Goal: Task Accomplishment & Management: Complete application form

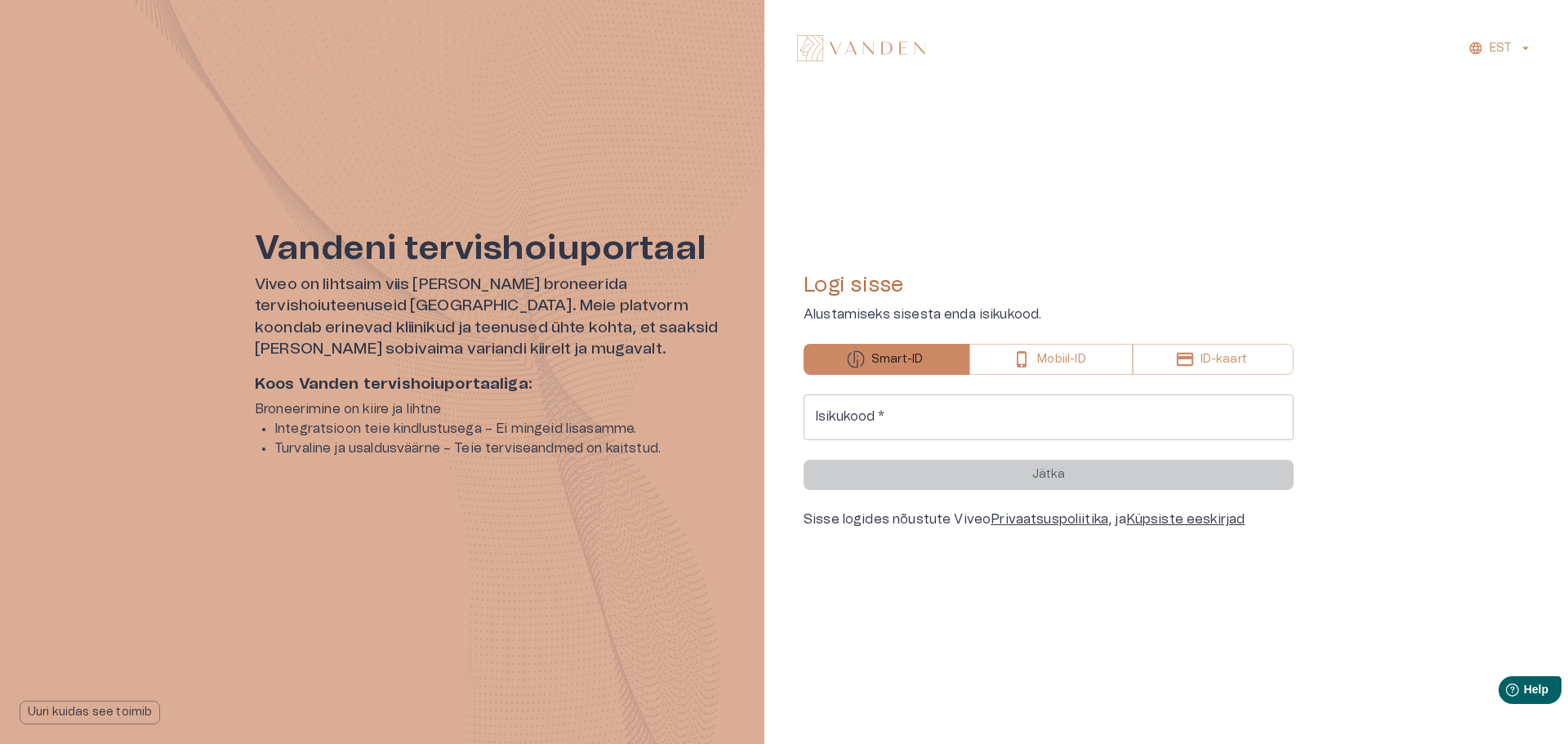
click at [919, 418] on input "Isikukood   *" at bounding box center [1048, 417] width 490 height 46
type input "**********"
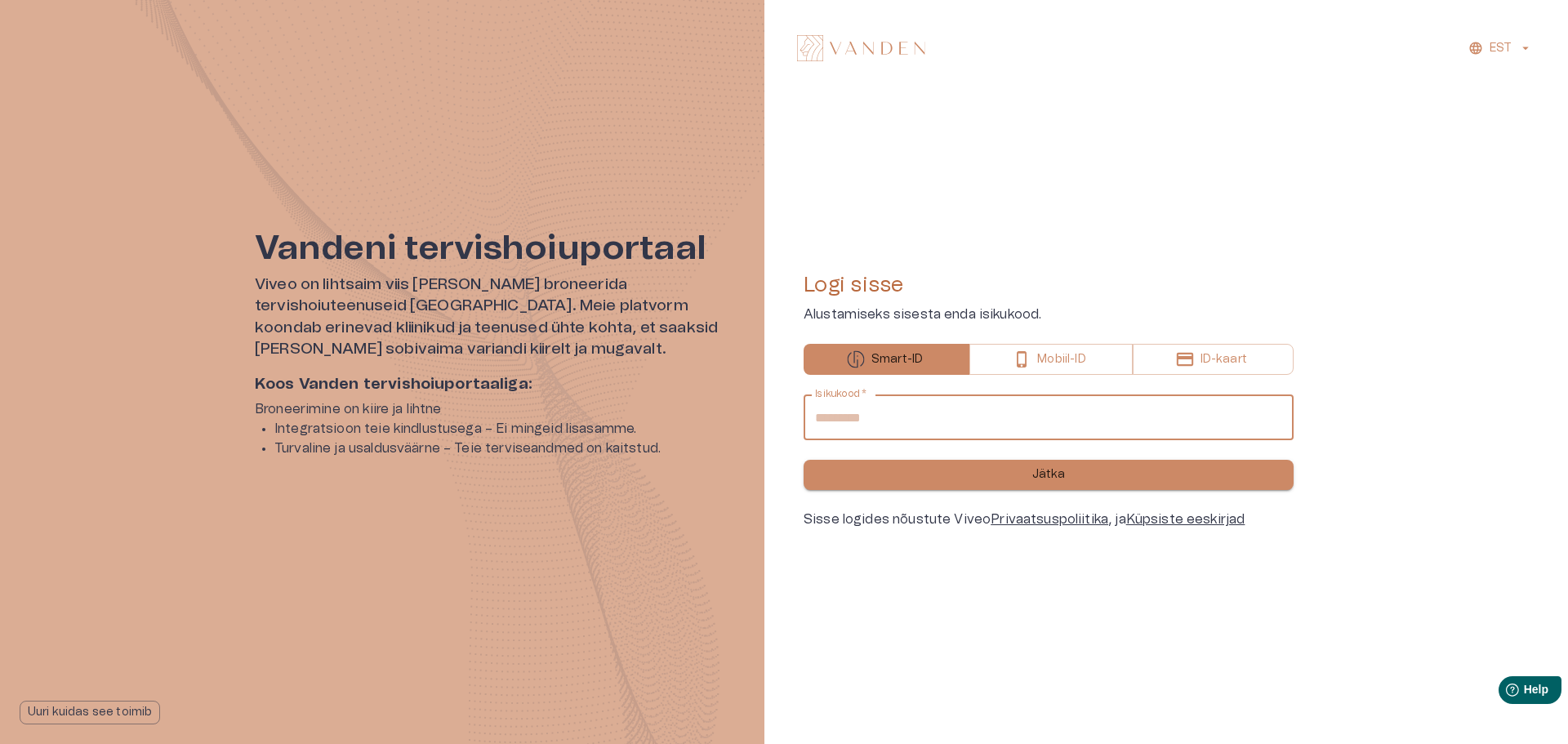
click at [1003, 481] on button "Jätka" at bounding box center [1048, 475] width 490 height 30
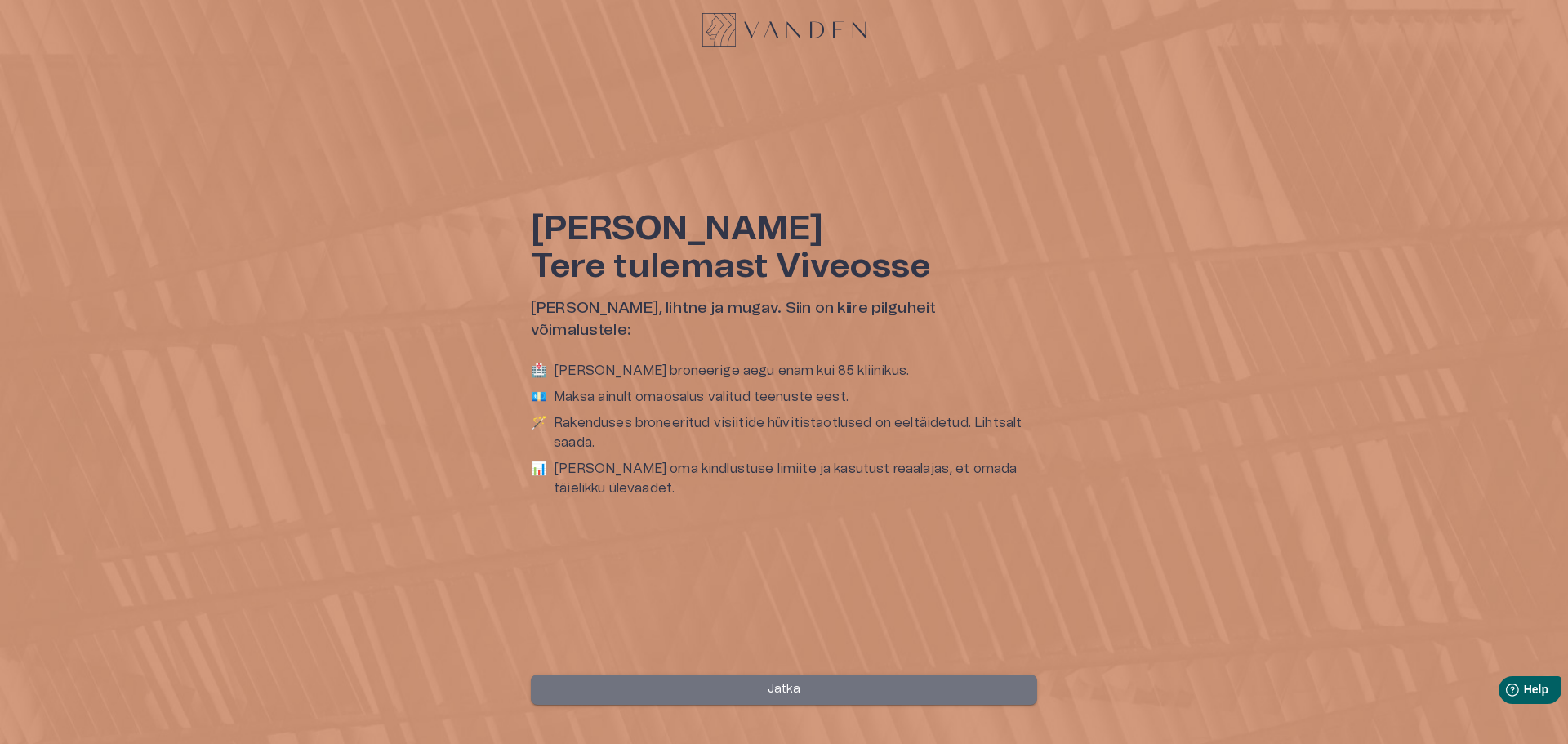
click at [786, 690] on p "Jätka" at bounding box center [784, 690] width 34 height 17
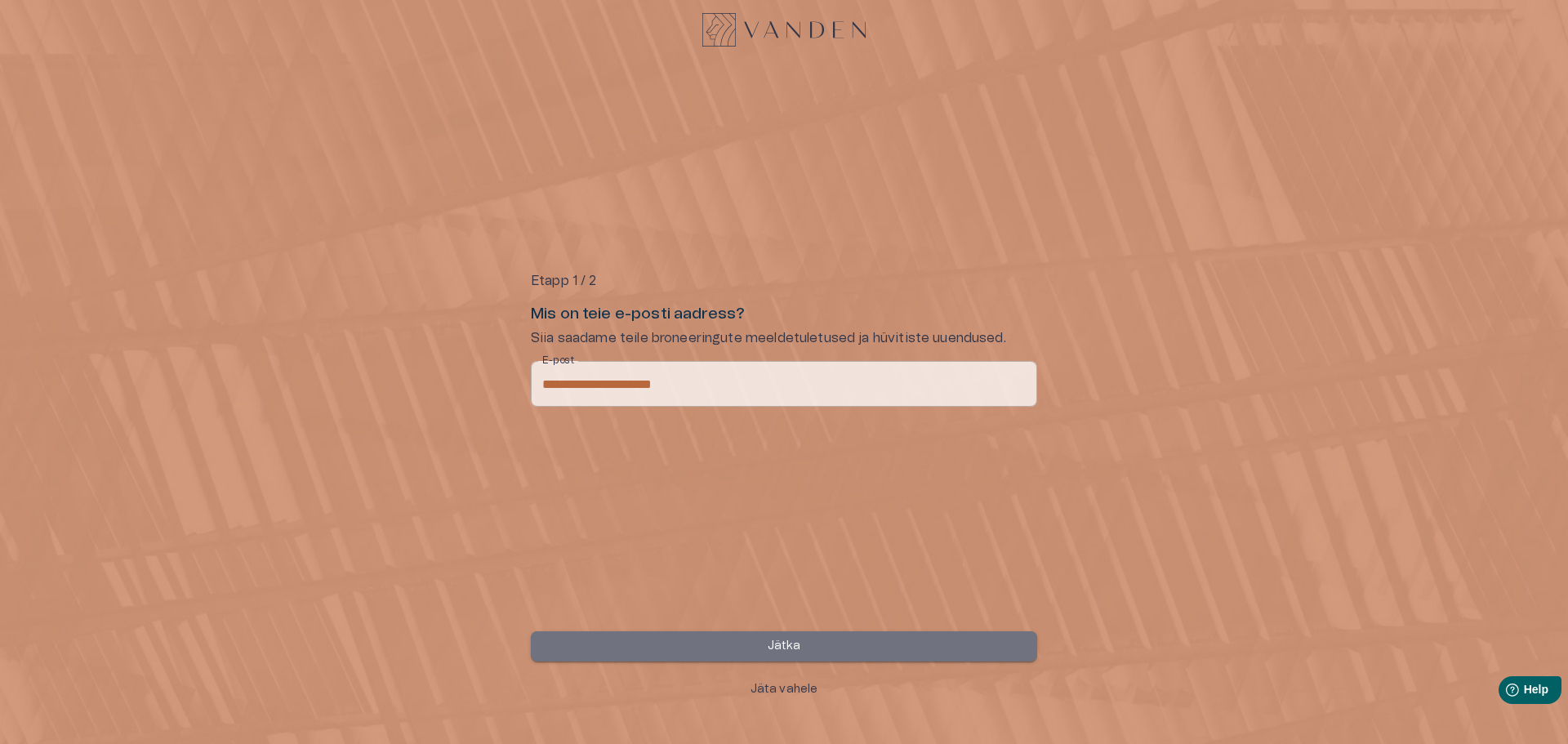
click at [839, 643] on button "Jätka" at bounding box center [784, 646] width 507 height 30
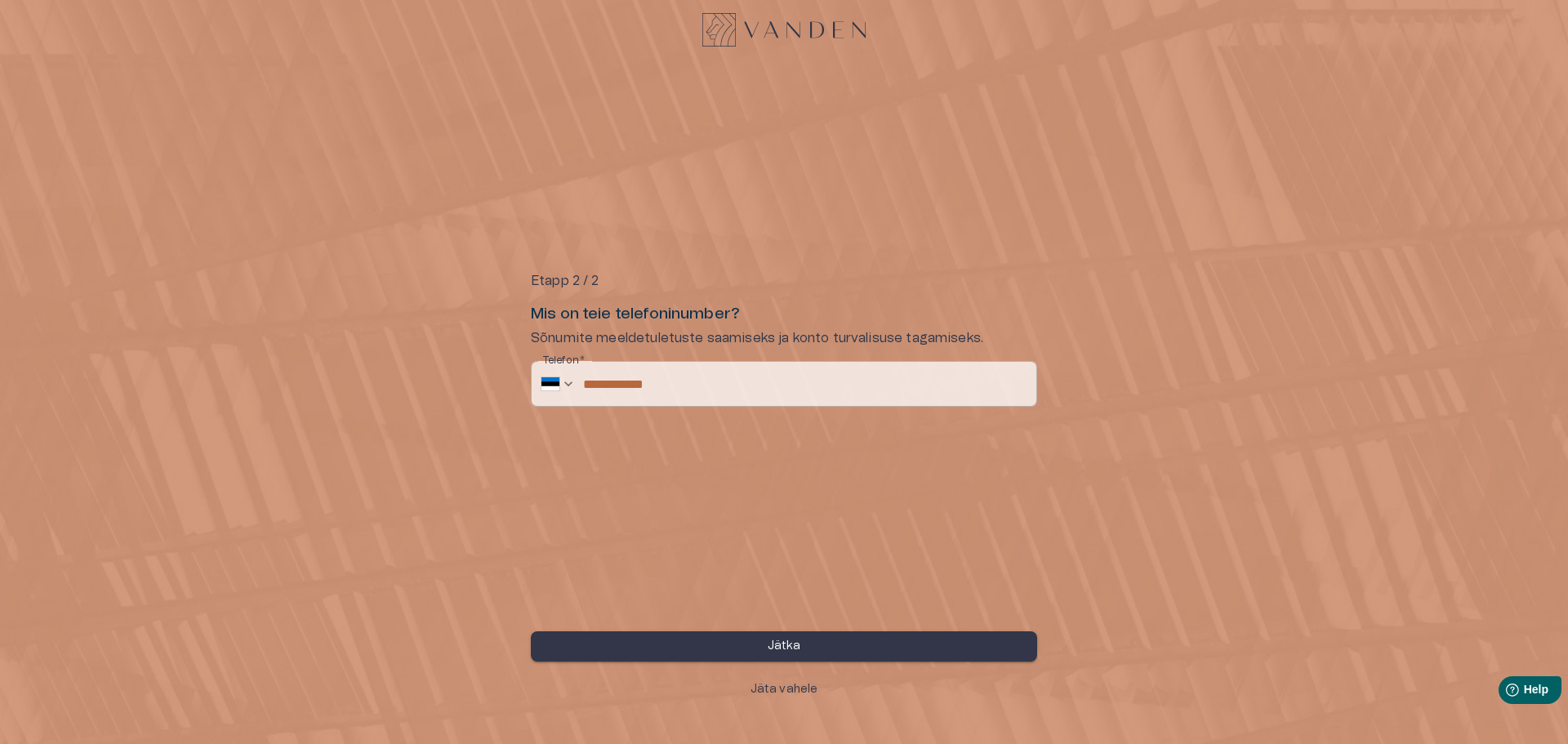
click at [847, 641] on button "Jätka" at bounding box center [784, 646] width 507 height 30
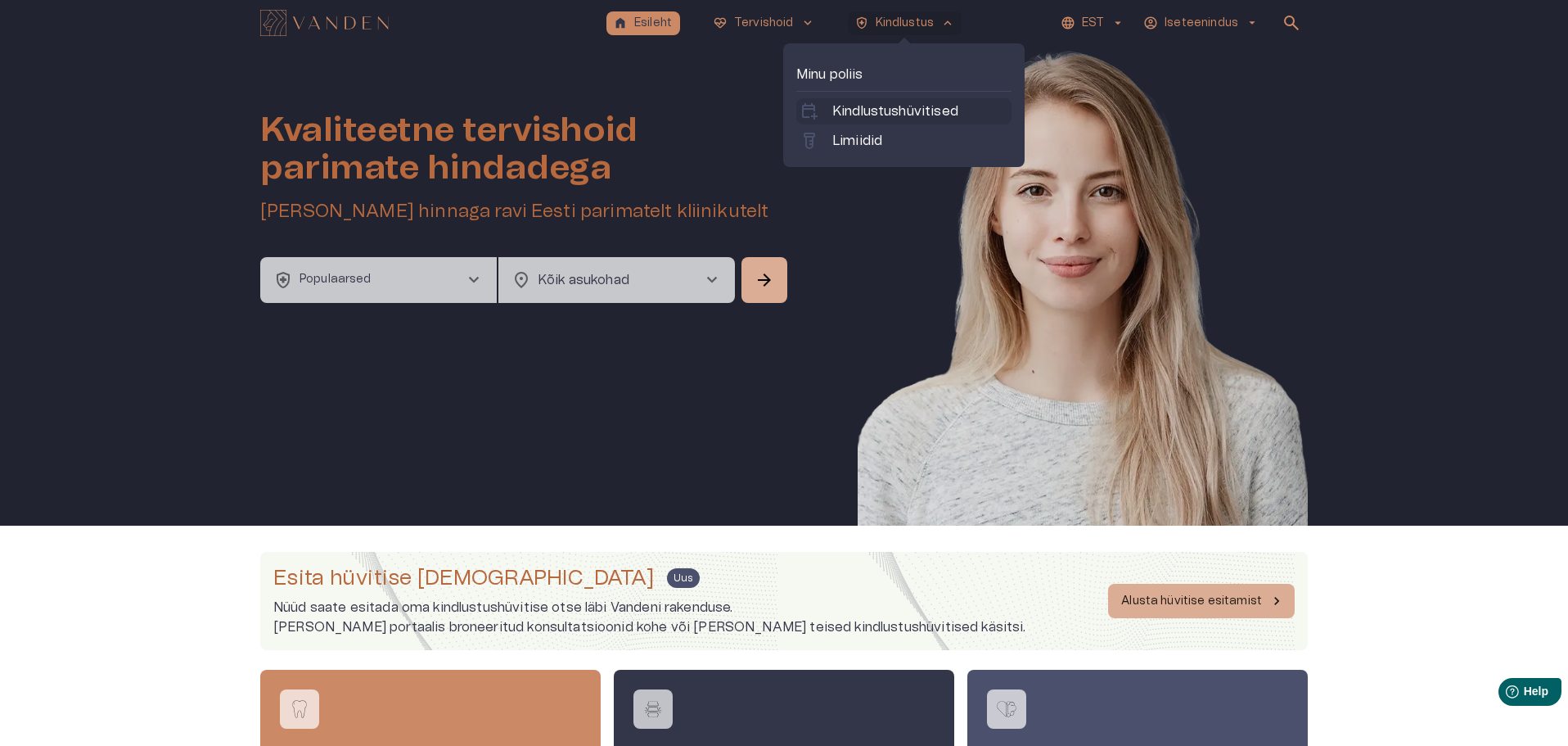
click at [881, 108] on p "Kindlustushüvitised" at bounding box center [895, 111] width 126 height 20
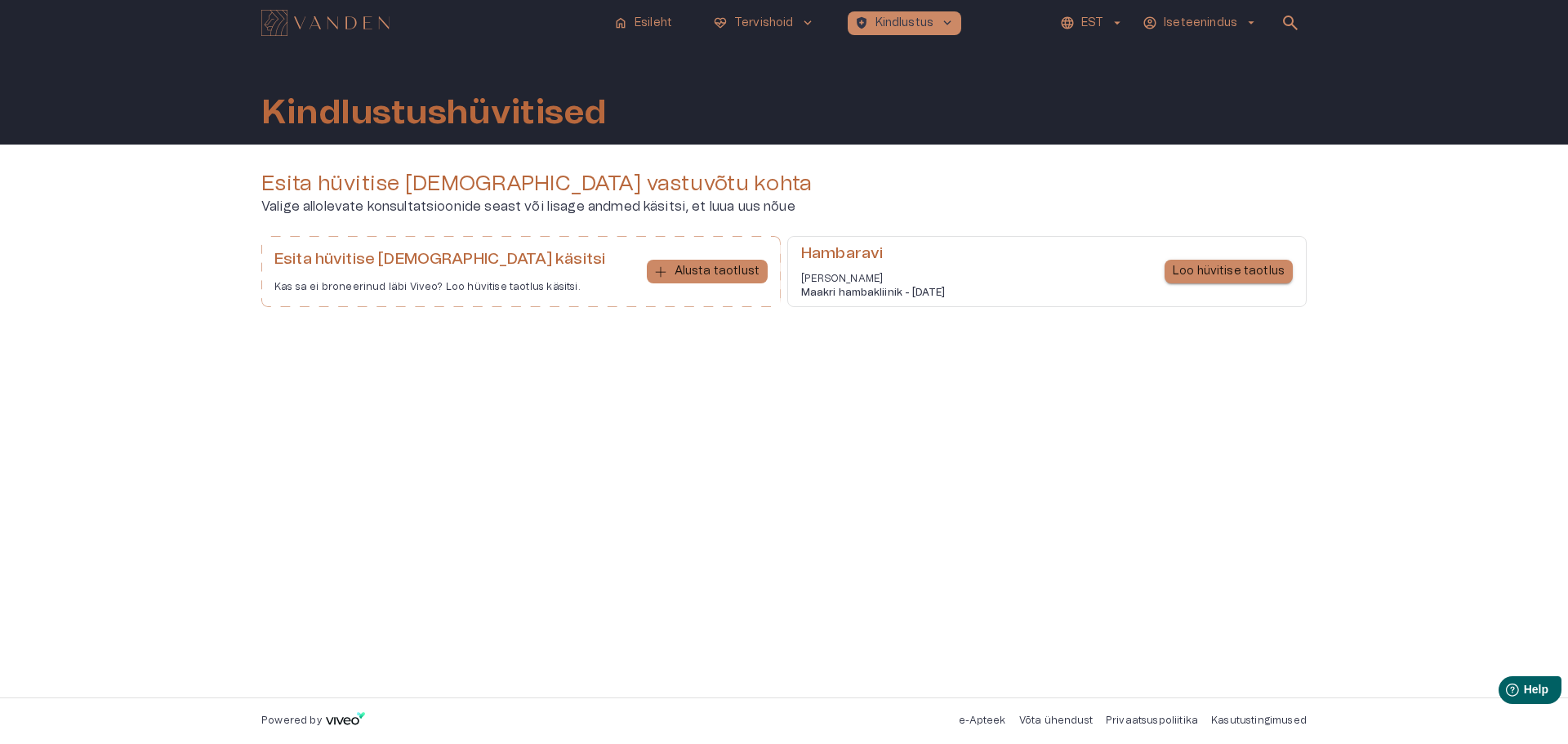
click at [1252, 272] on p "Loo hüvitise taotlus" at bounding box center [1229, 272] width 112 height 17
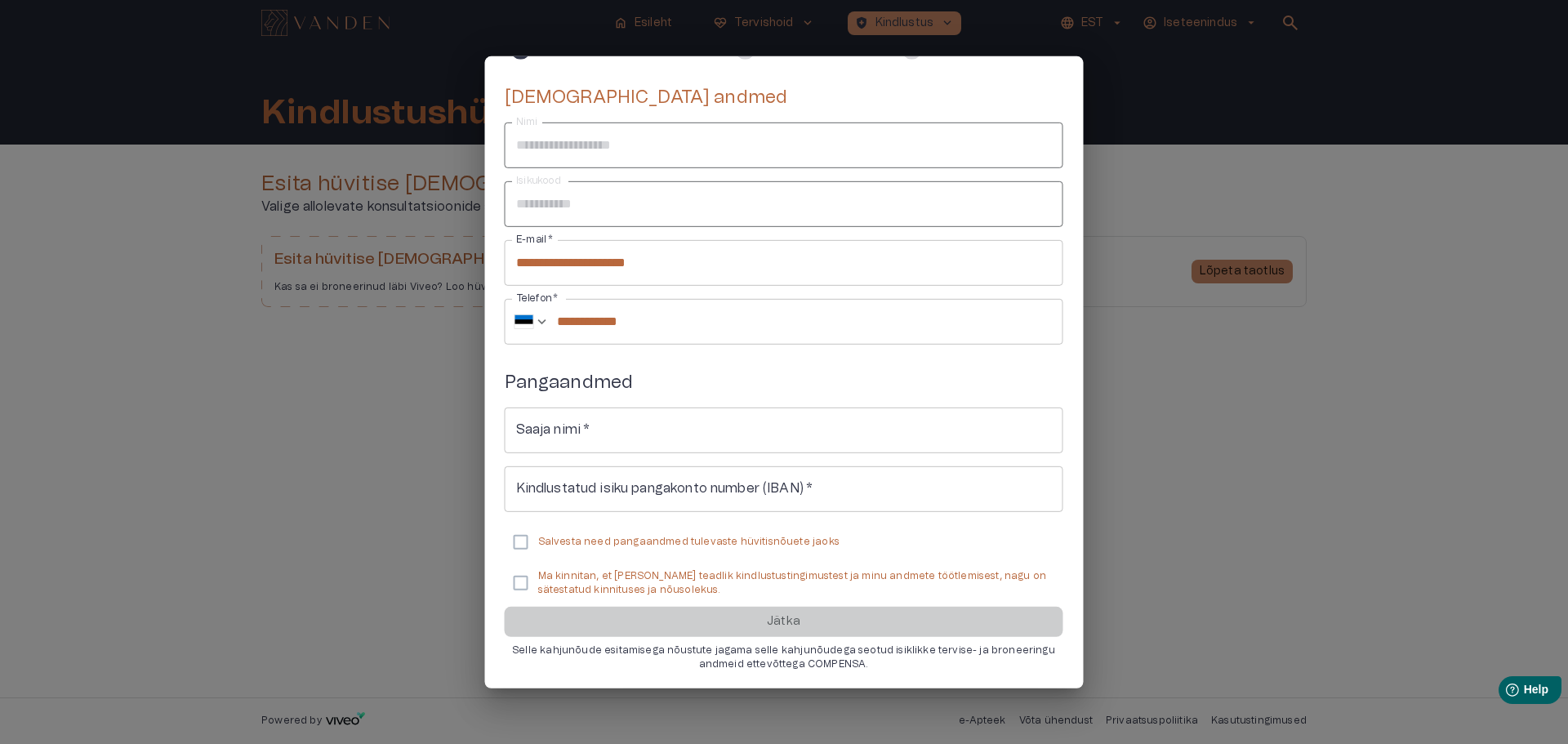
scroll to position [98, 0]
click at [653, 432] on input "Saaja nimi   *" at bounding box center [784, 427] width 558 height 46
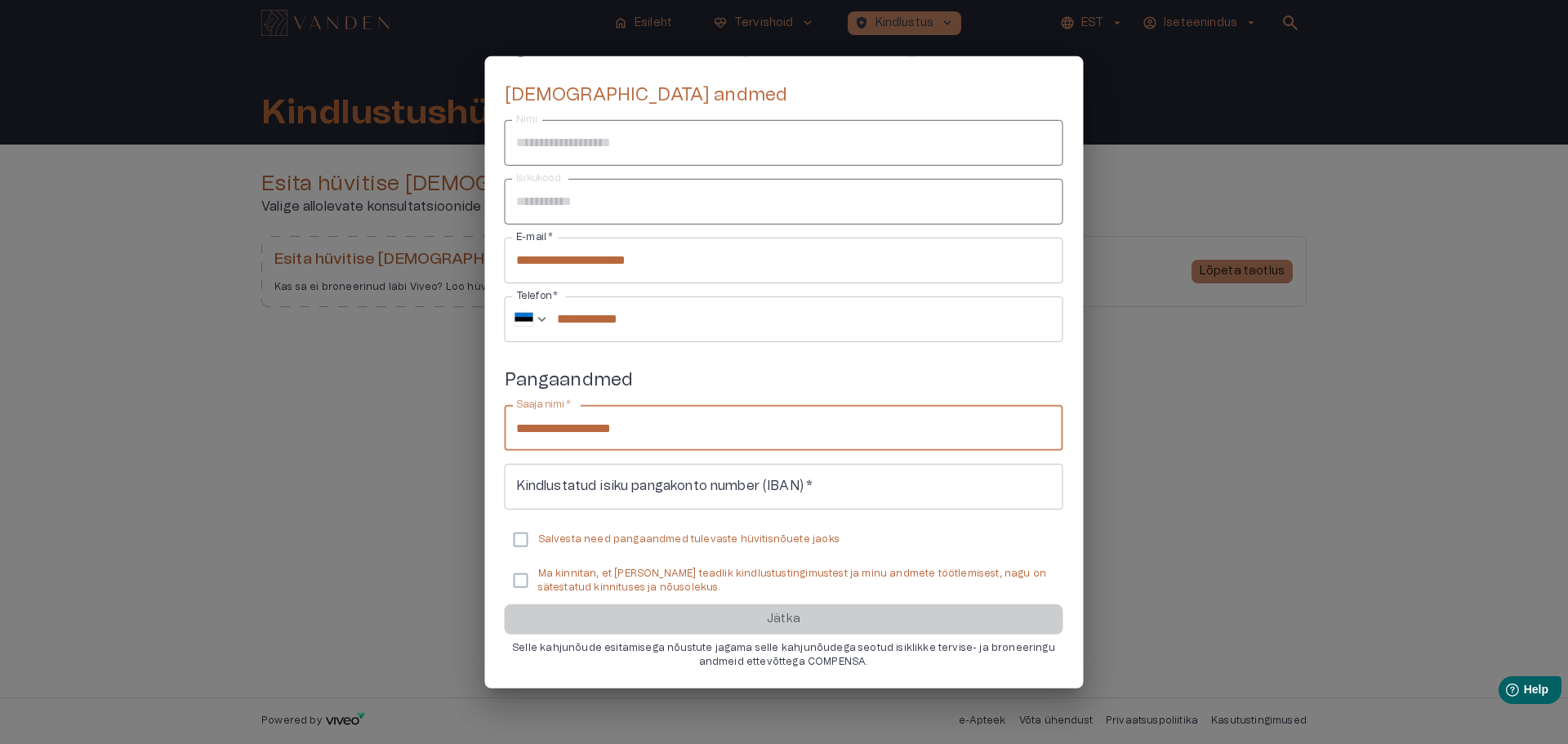
type input "**********"
click at [699, 492] on input "Kindlustatud isiku pangakonto number (IBAN)   *" at bounding box center [784, 486] width 558 height 46
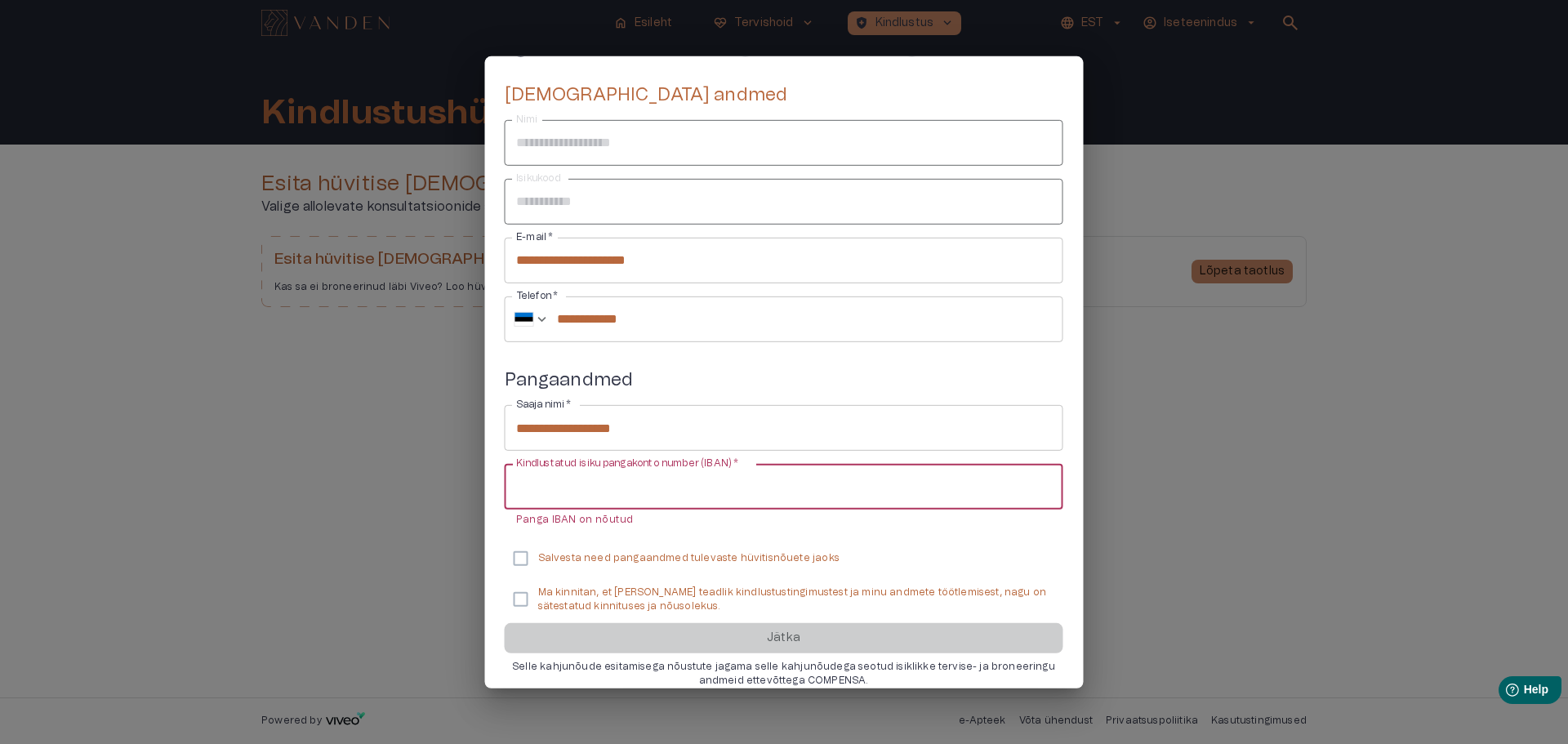
paste input "**********"
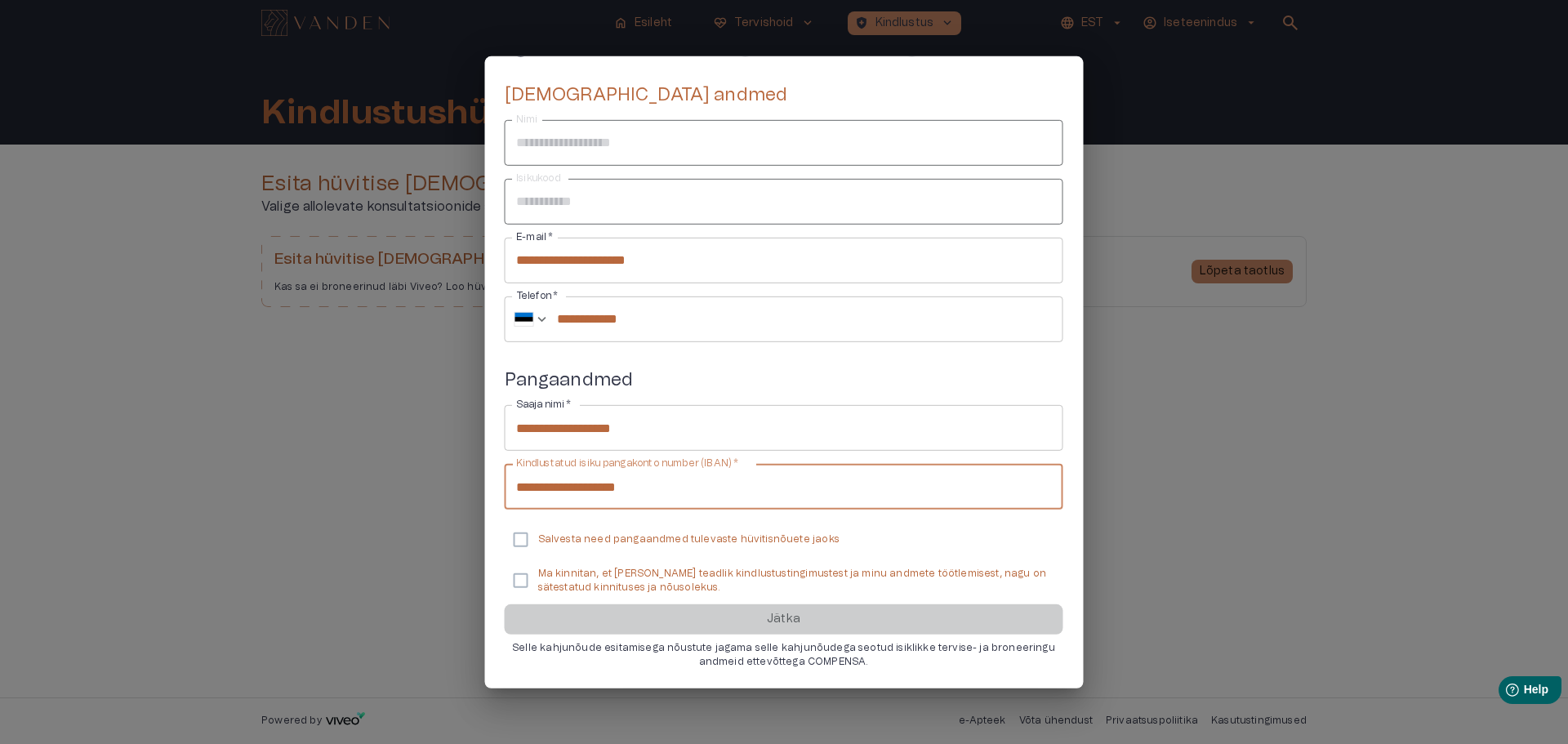
type input "**********"
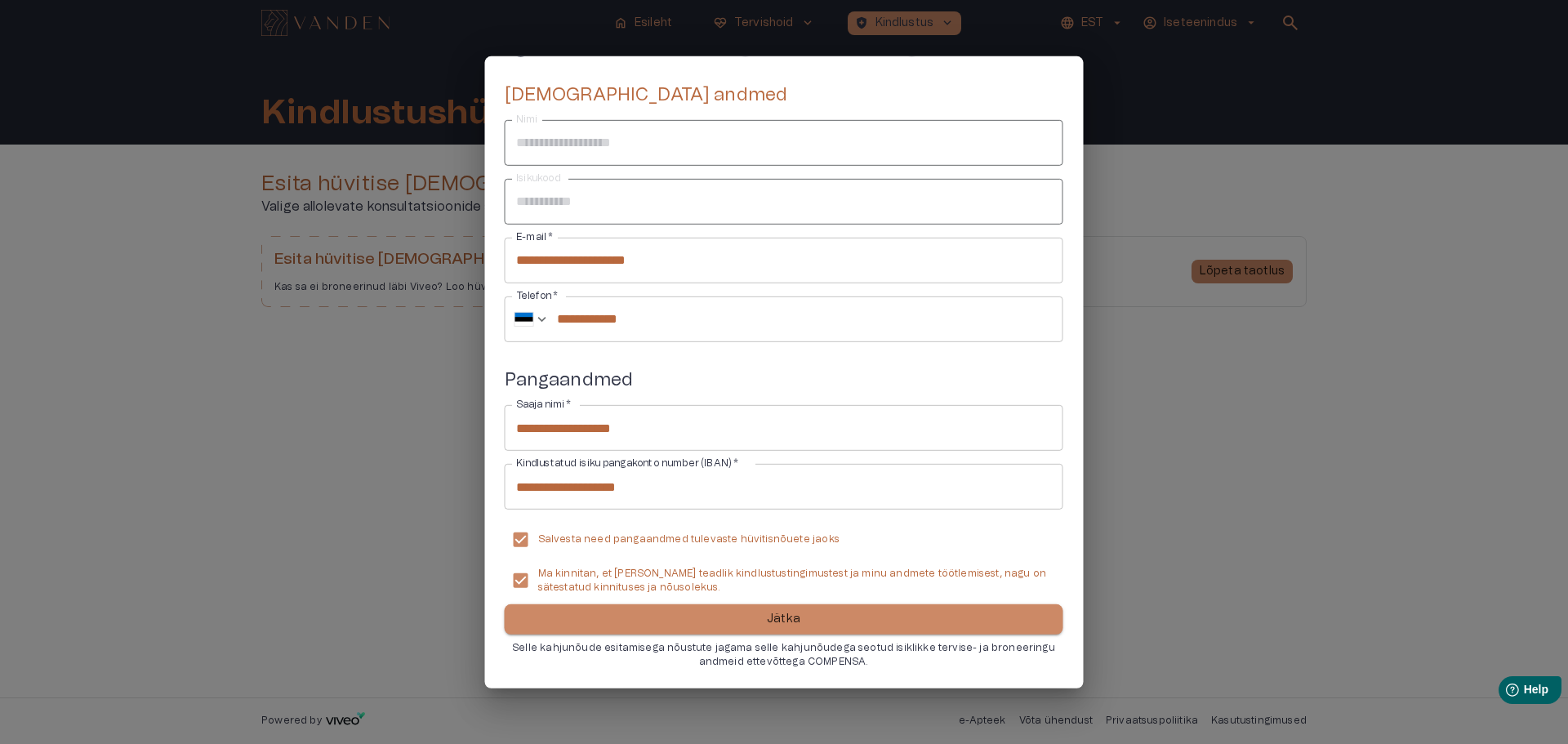
click at [767, 619] on p "Jätka" at bounding box center [783, 620] width 34 height 17
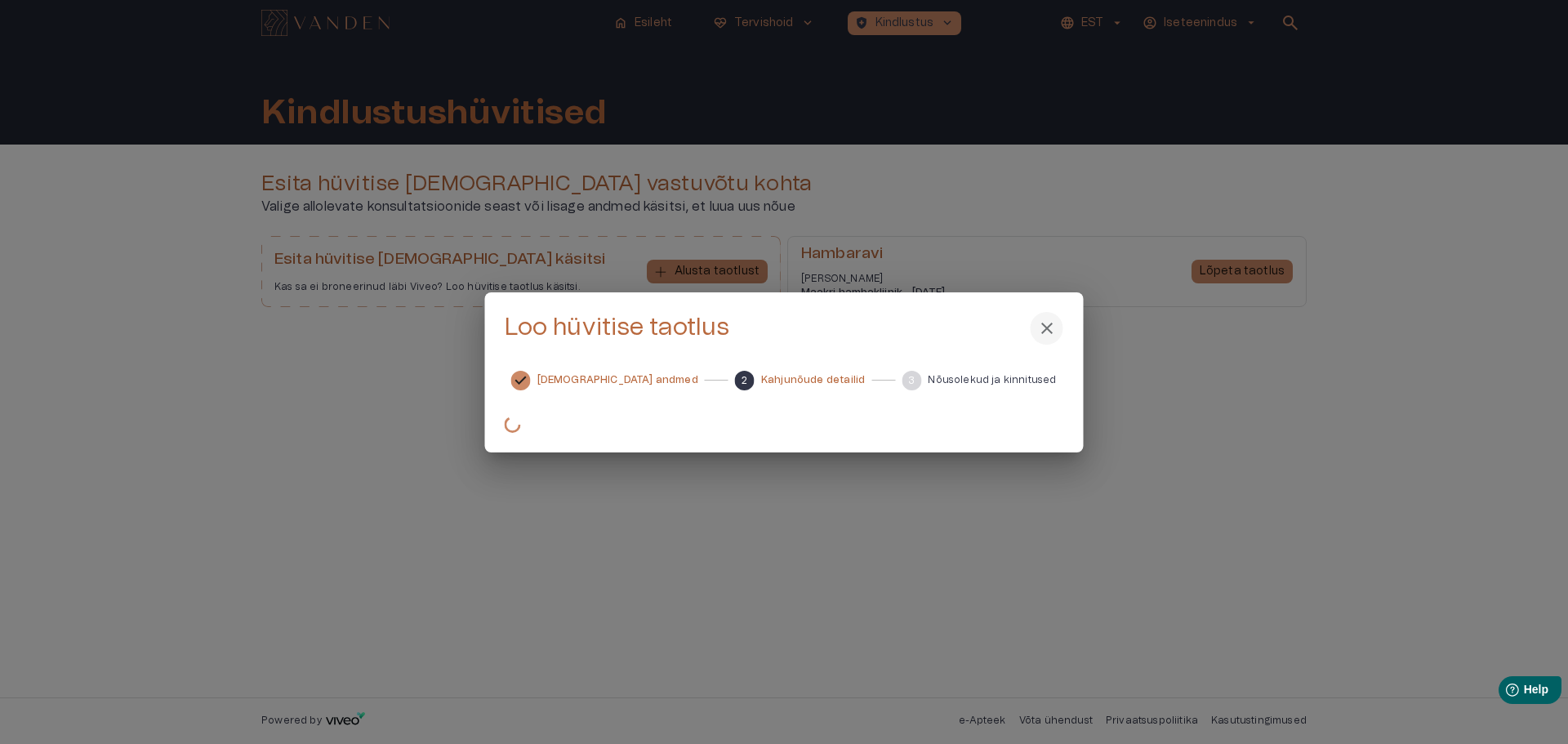
scroll to position [0, 0]
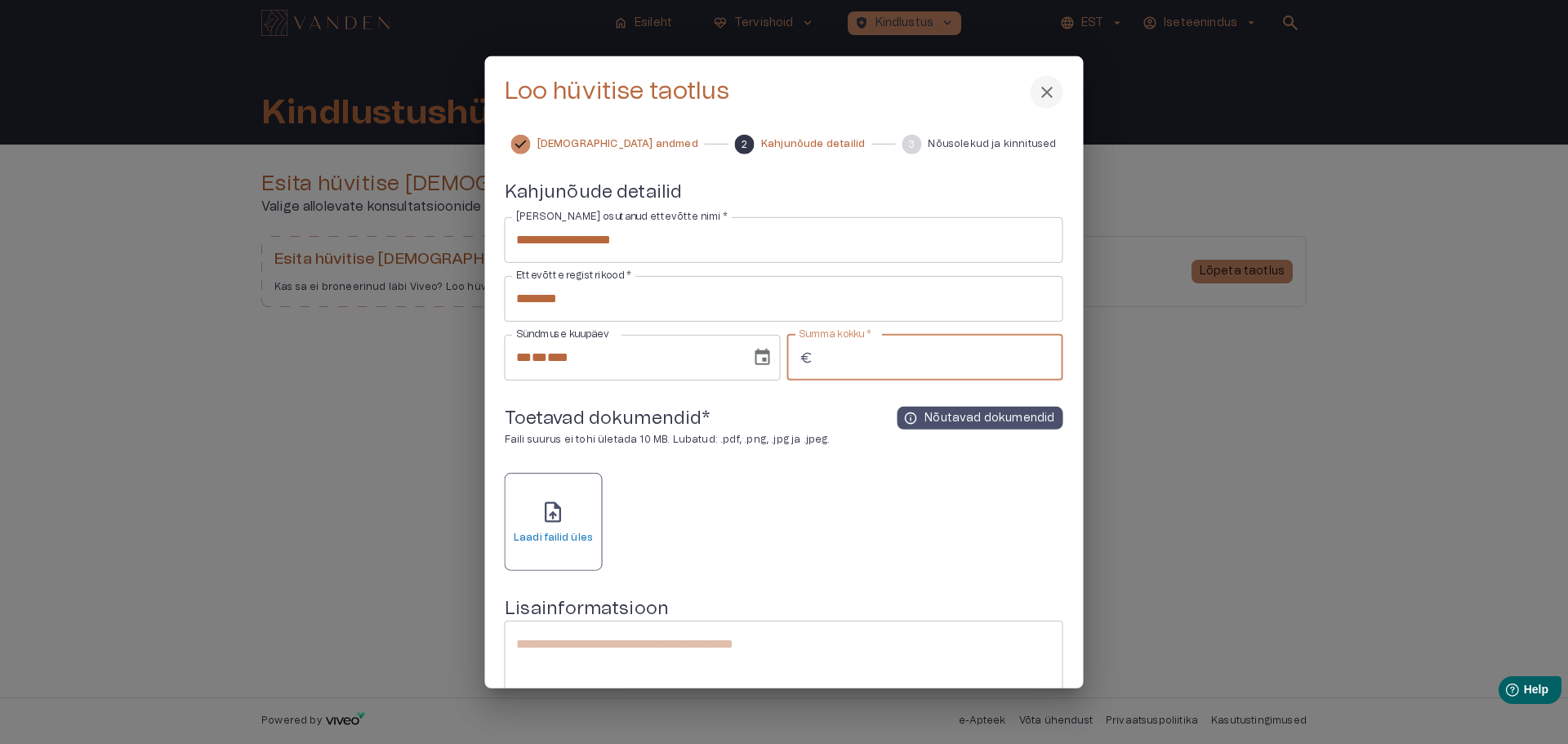
click at [884, 359] on input "Summa kokku   *" at bounding box center [941, 357] width 243 height 46
type input "*****"
click at [892, 507] on div "upload_file Laadi failid üles" at bounding box center [784, 522] width 558 height 98
click at [972, 422] on p "Nõutavad dokumendid" at bounding box center [989, 418] width 129 height 16
click at [576, 526] on div "upload_file Laadi failid üles" at bounding box center [553, 522] width 79 height 45
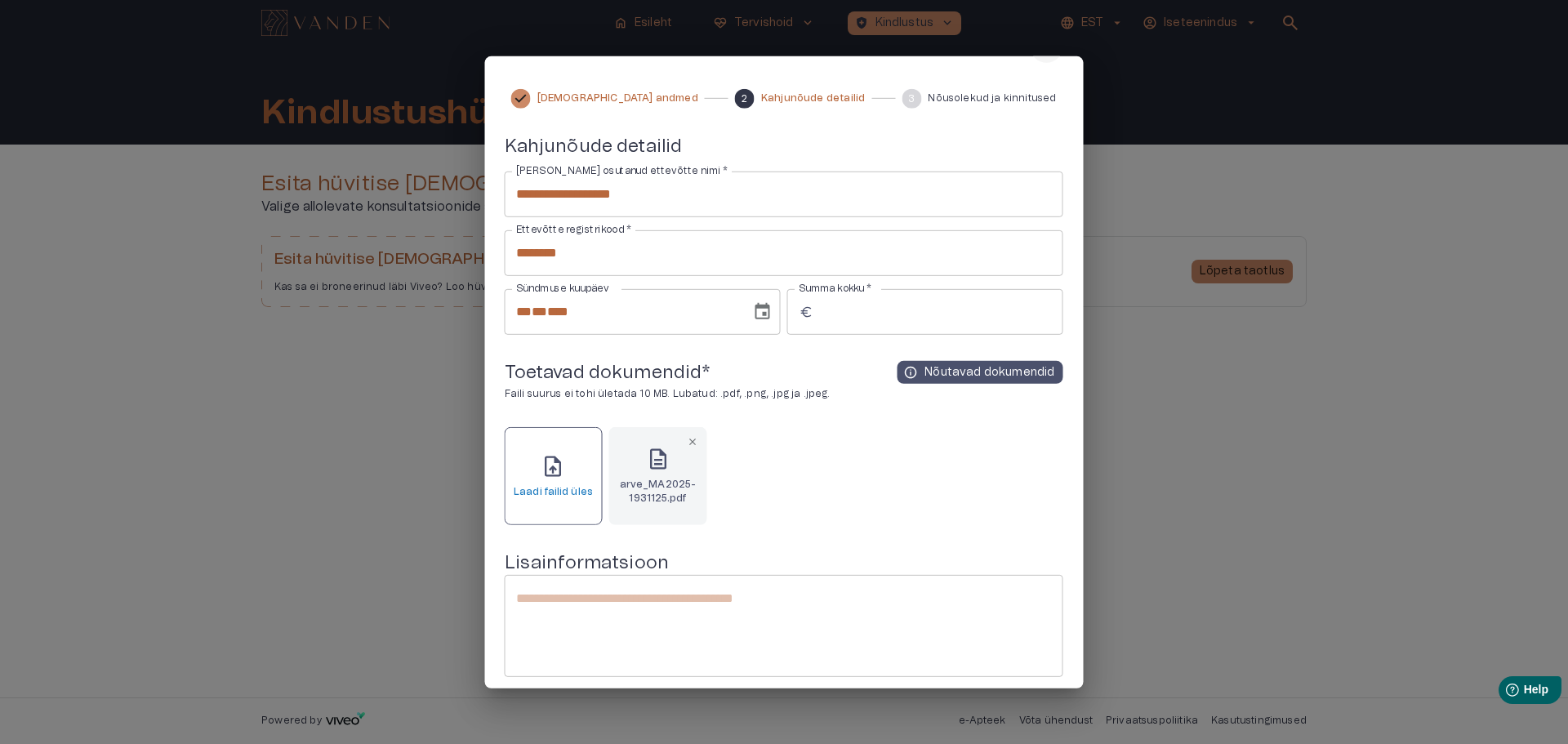
scroll to position [145, 0]
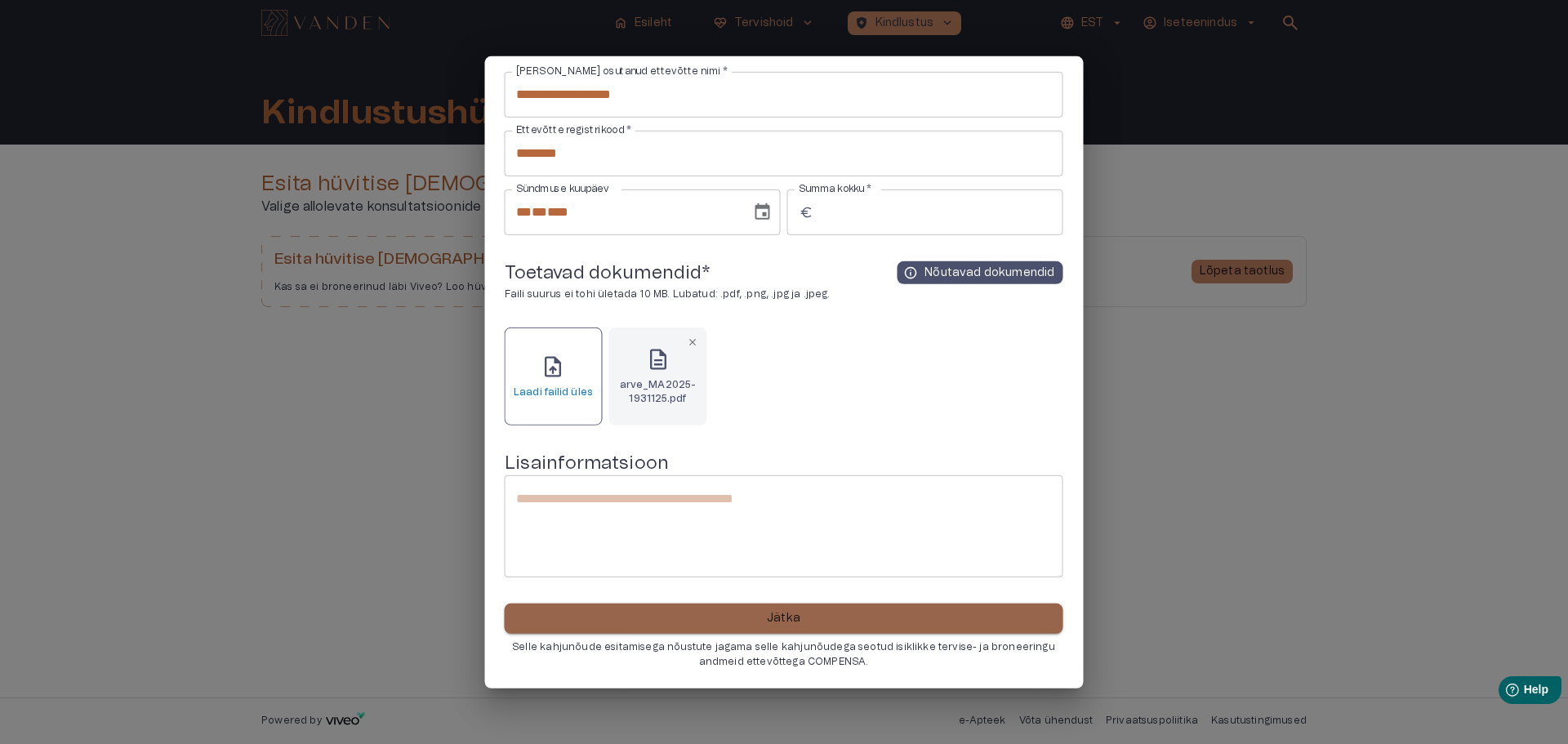
click at [811, 617] on button "Jätka" at bounding box center [784, 618] width 558 height 30
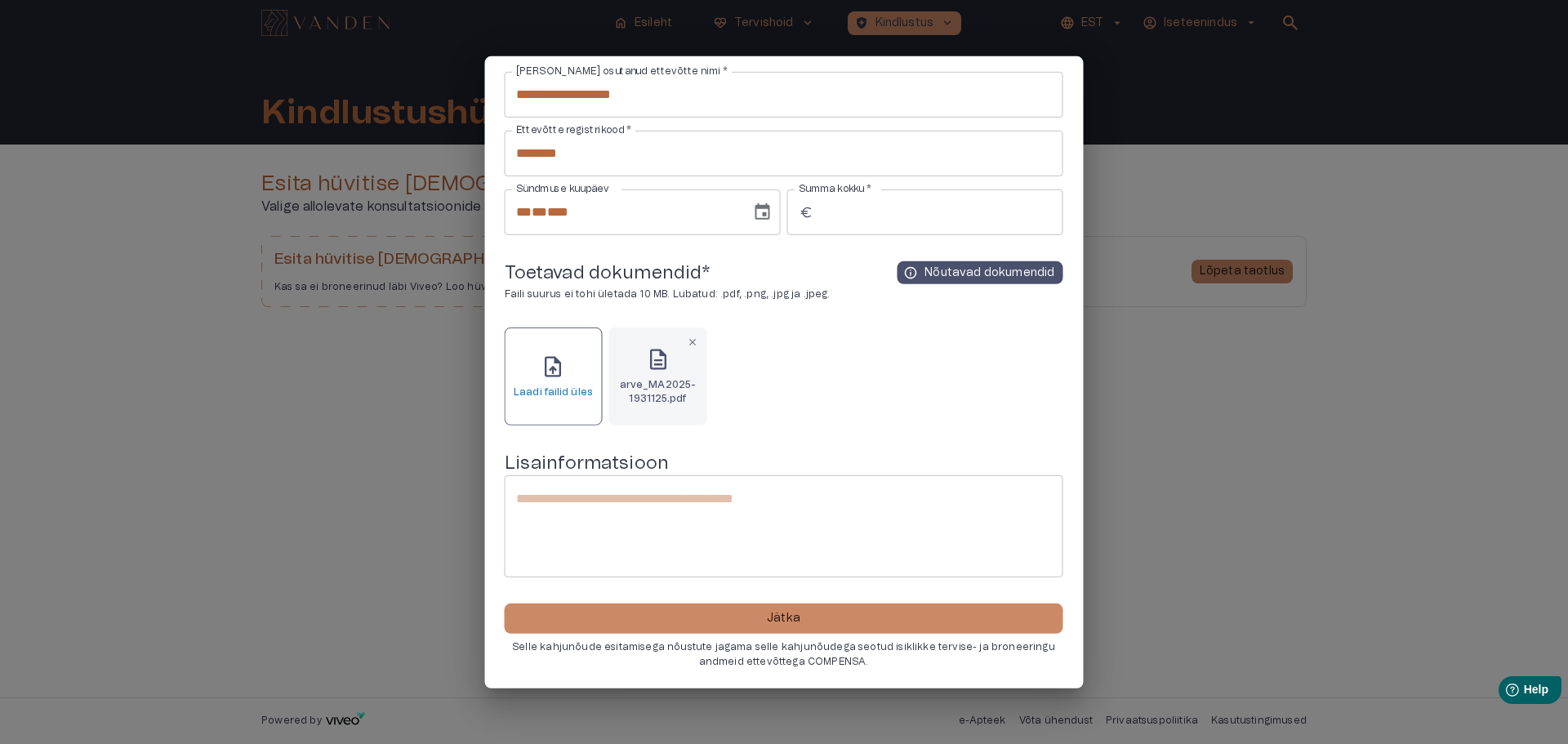
scroll to position [0, 0]
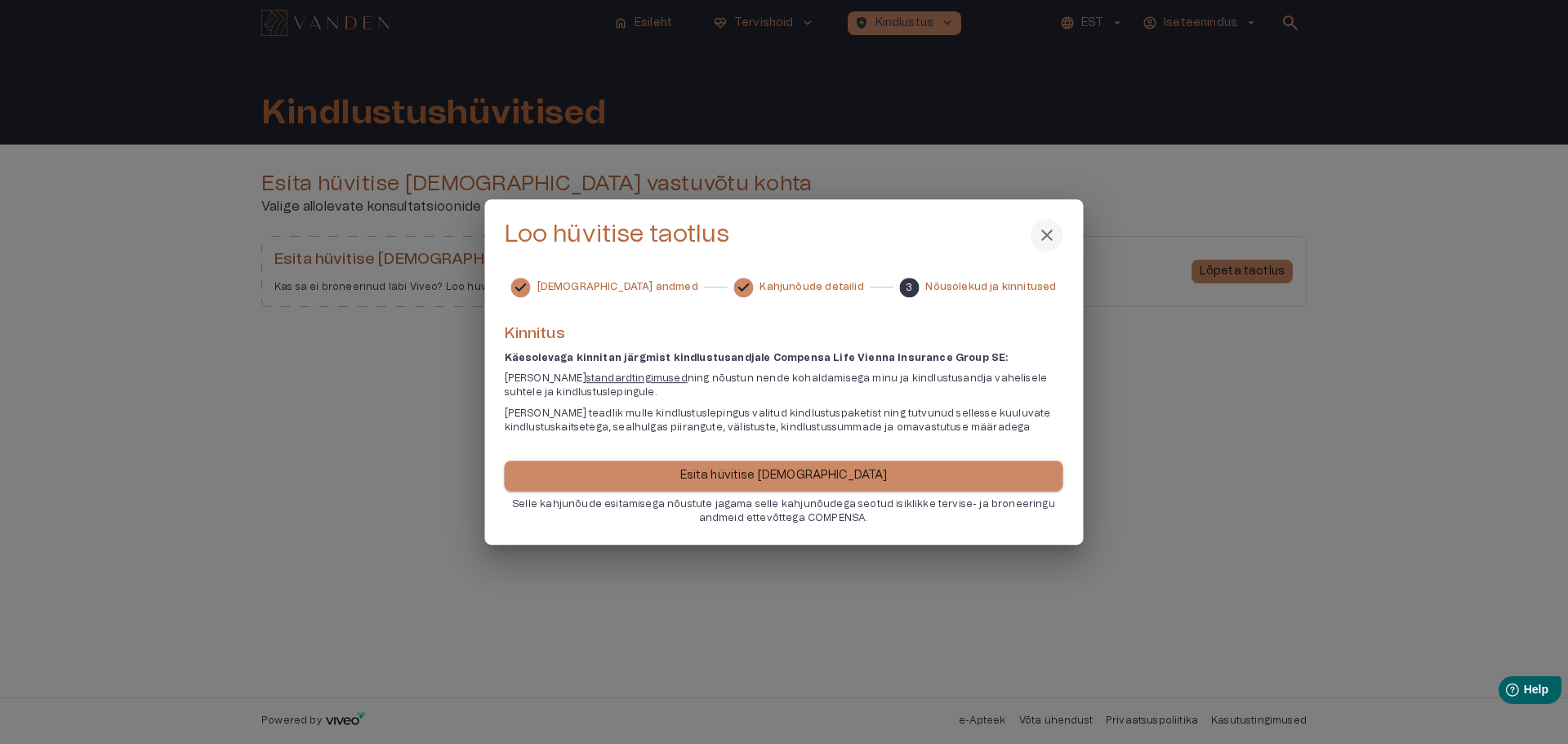
click at [808, 473] on p "Esita hüvitise taotlus" at bounding box center [784, 476] width 207 height 17
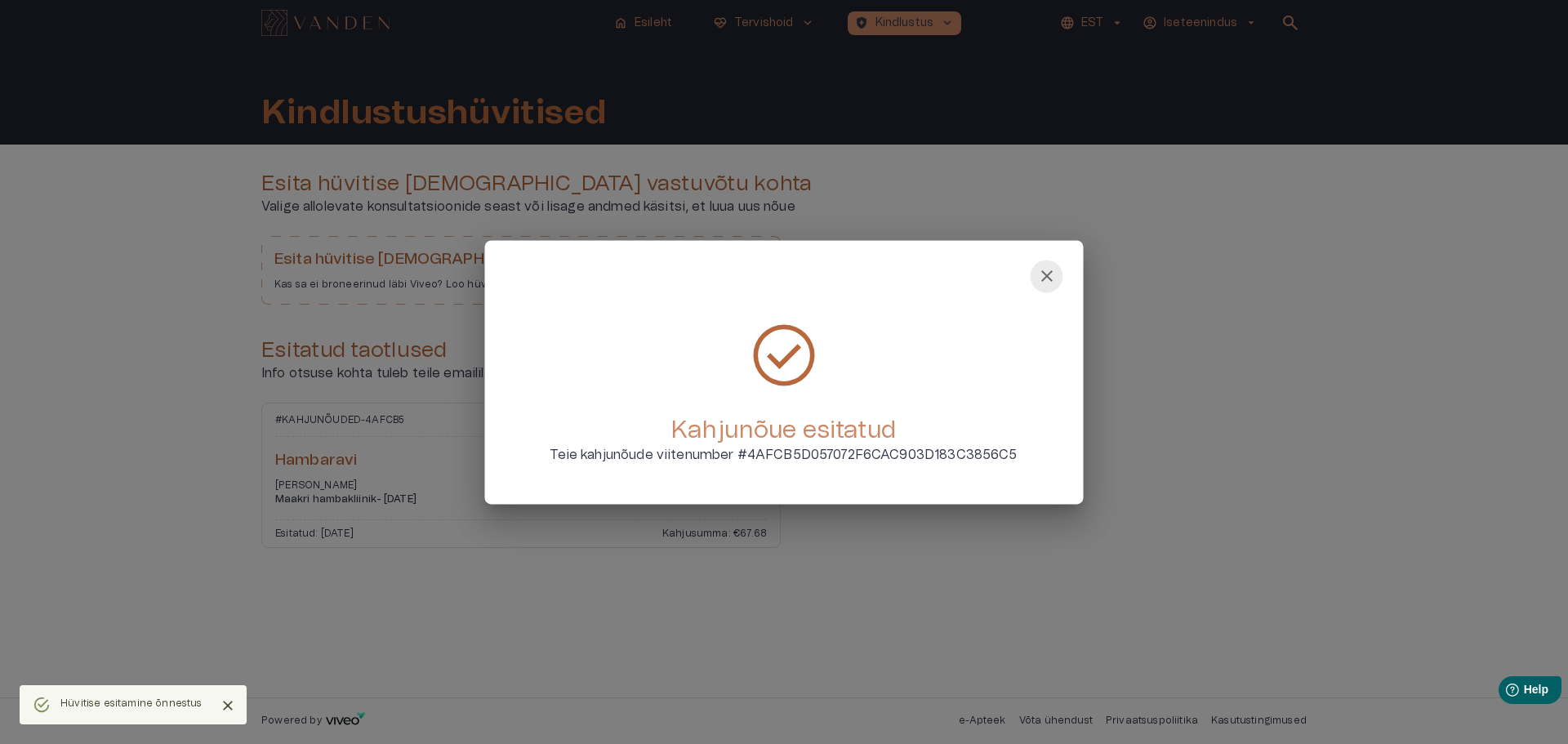
click at [1048, 278] on span "close" at bounding box center [1047, 275] width 20 height 20
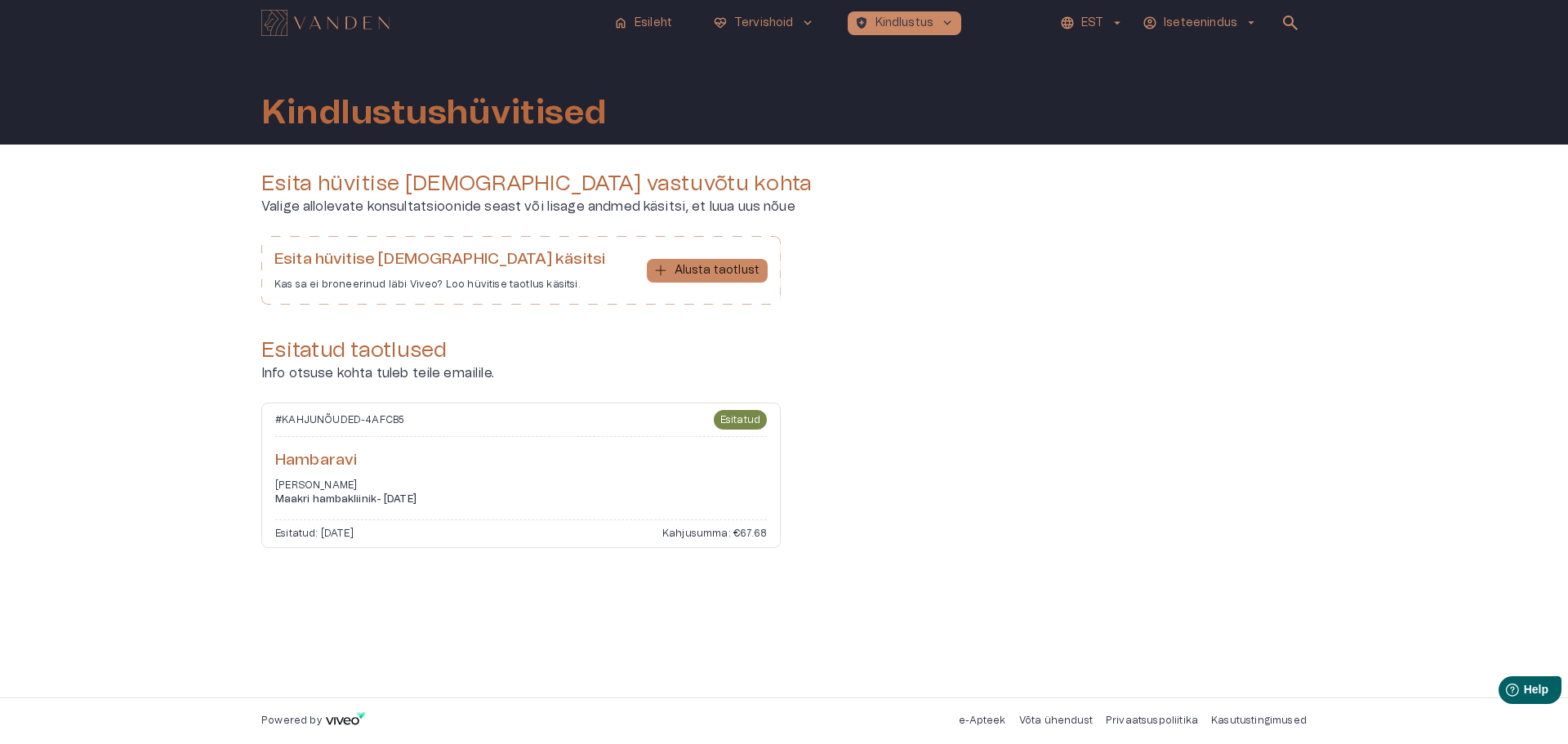
click at [335, 525] on div "Esitatud: 09/10/2025 Kahjusumma: €67.68" at bounding box center [521, 530] width 492 height 22
click at [648, 19] on p "Esileht" at bounding box center [653, 23] width 38 height 17
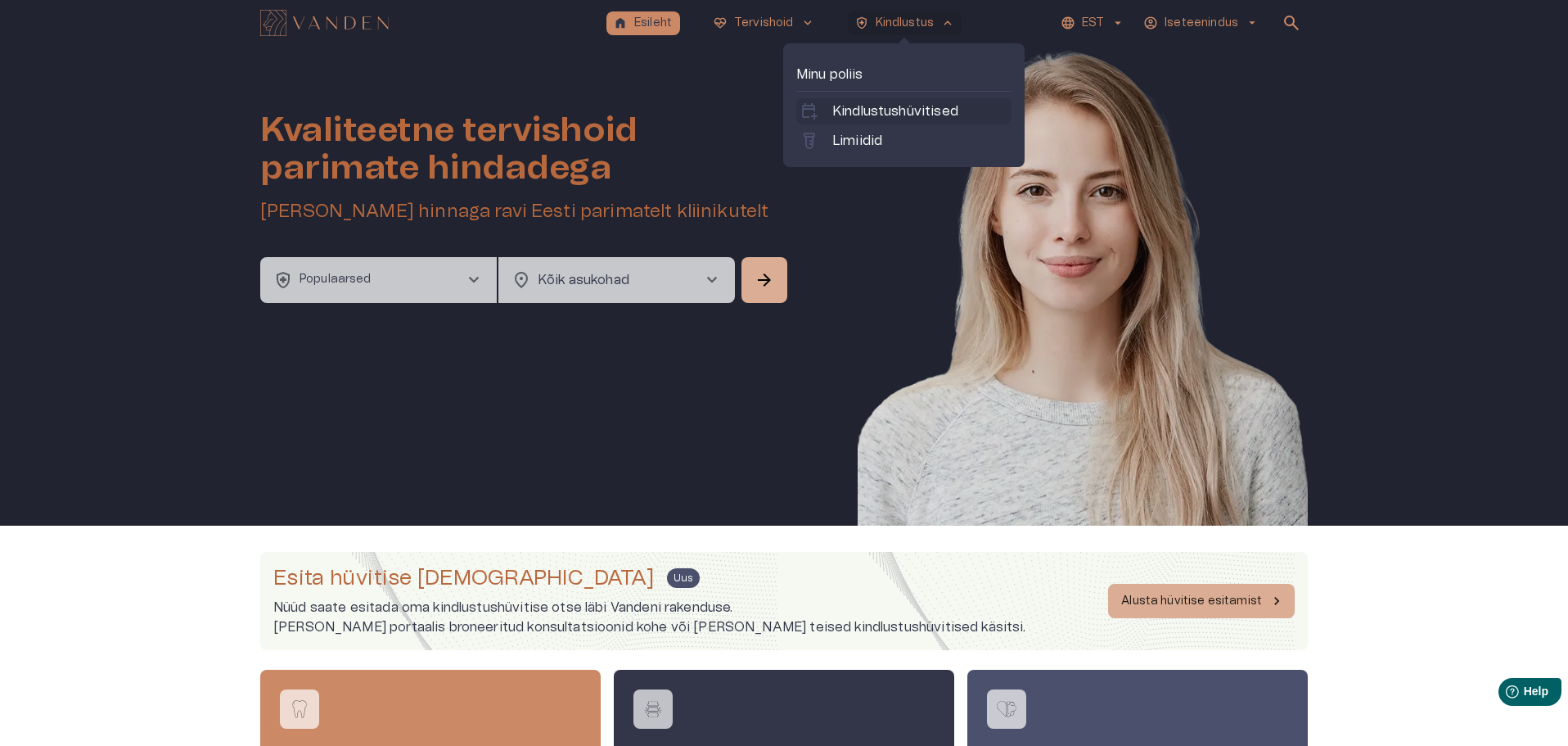
click at [891, 112] on p "Kindlustushüvitised" at bounding box center [895, 111] width 126 height 20
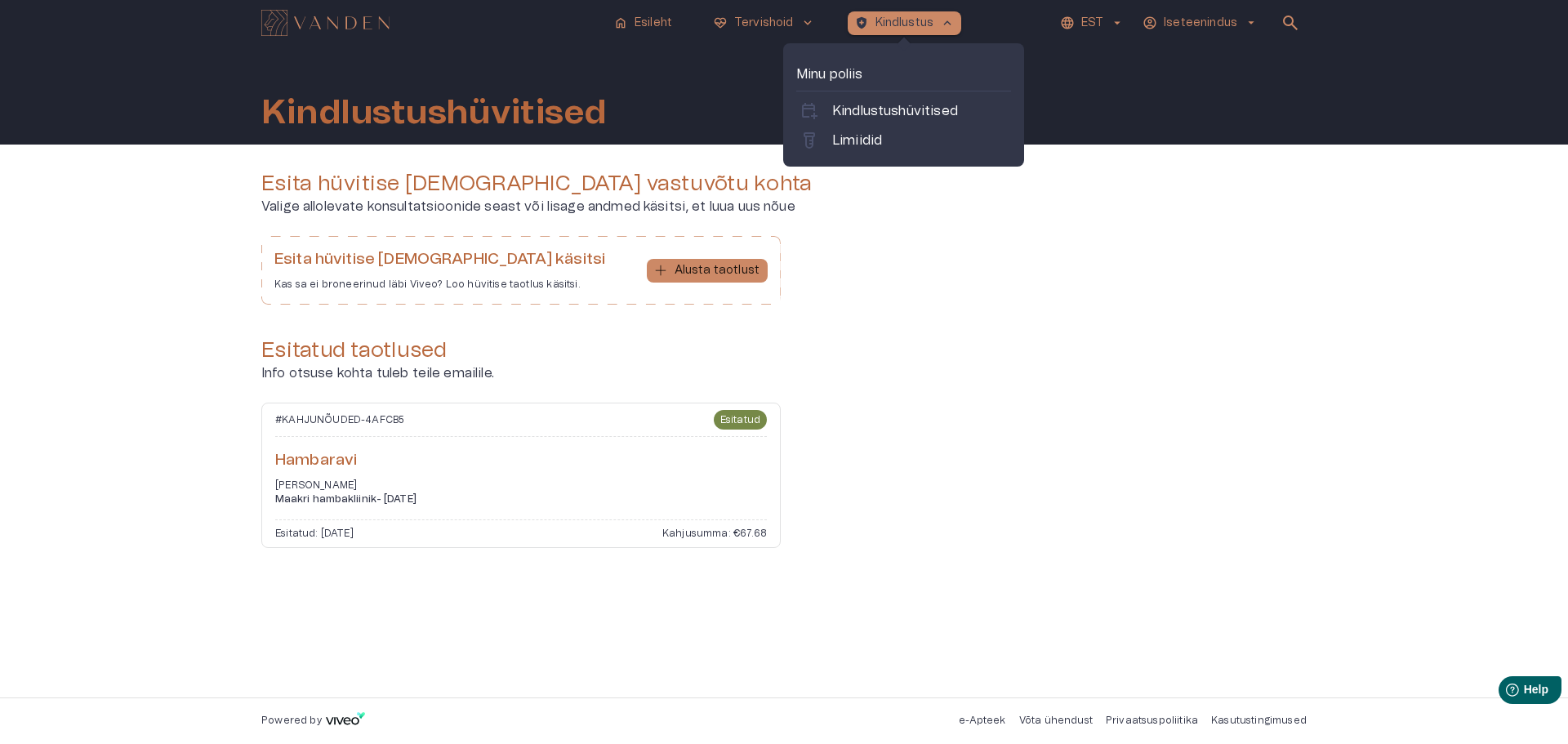
click at [940, 22] on span "keyboard_arrow_up" at bounding box center [947, 22] width 15 height 15
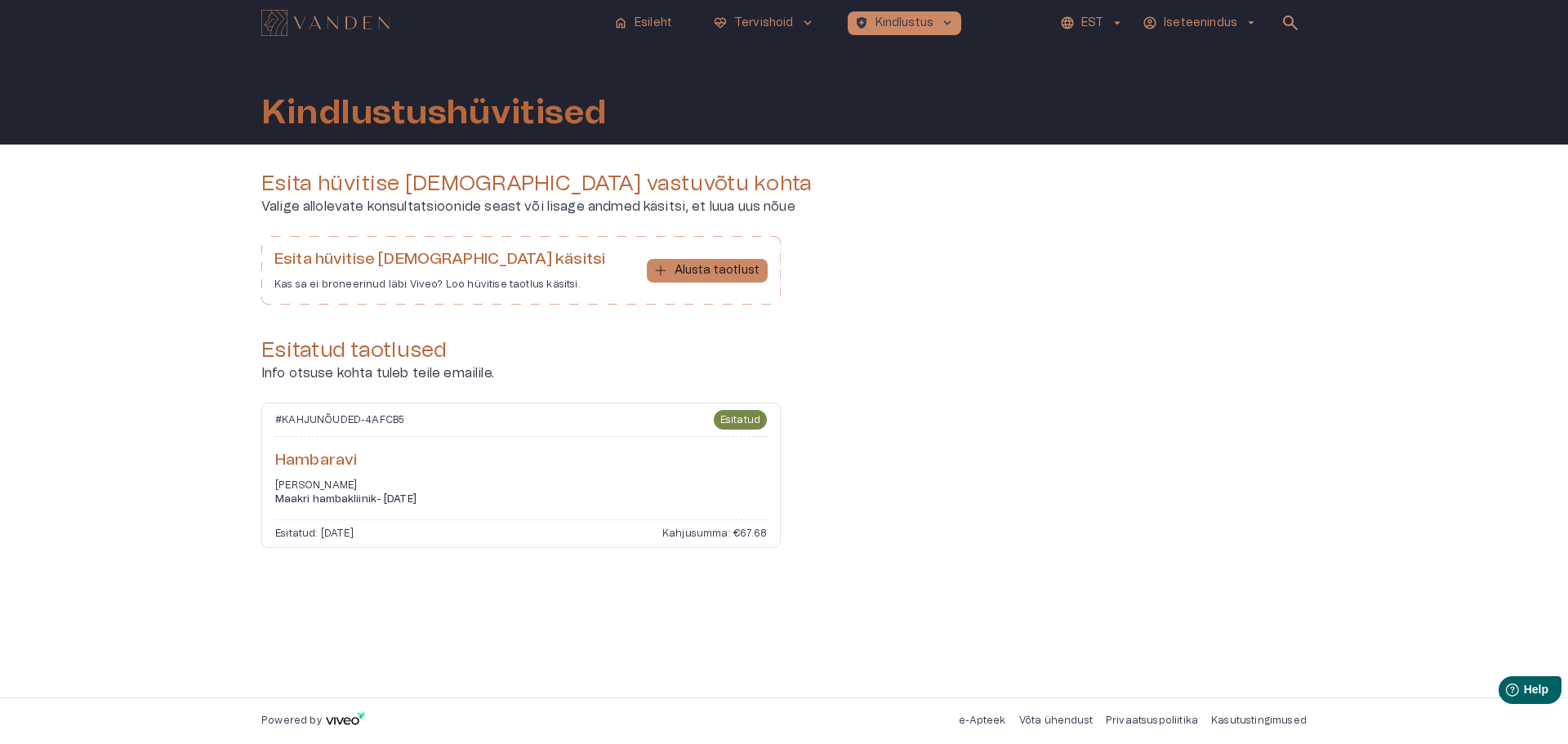
click at [1307, 63] on div "Kindlustushüvitised" at bounding box center [784, 95] width 1568 height 98
click at [1200, 21] on p "Iseteenindus" at bounding box center [1200, 23] width 73 height 17
click at [1193, 88] on p "Logi välja" at bounding box center [1185, 85] width 60 height 20
